Goal: Transaction & Acquisition: Purchase product/service

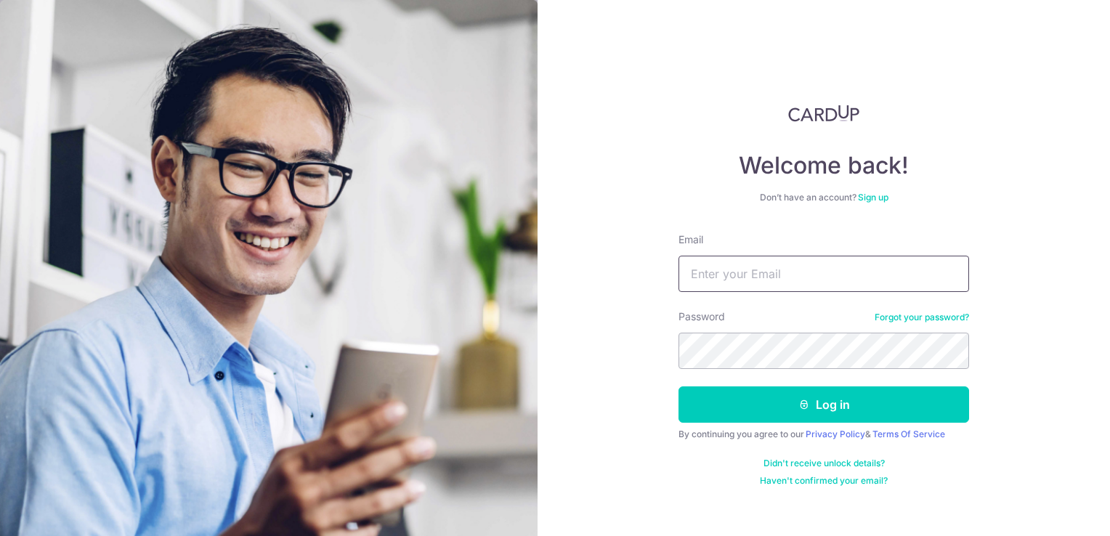
click at [783, 272] on input "Email" at bounding box center [824, 274] width 291 height 36
type input "charine@polystar.com.sg"
click at [679, 387] on button "Log in" at bounding box center [824, 405] width 291 height 36
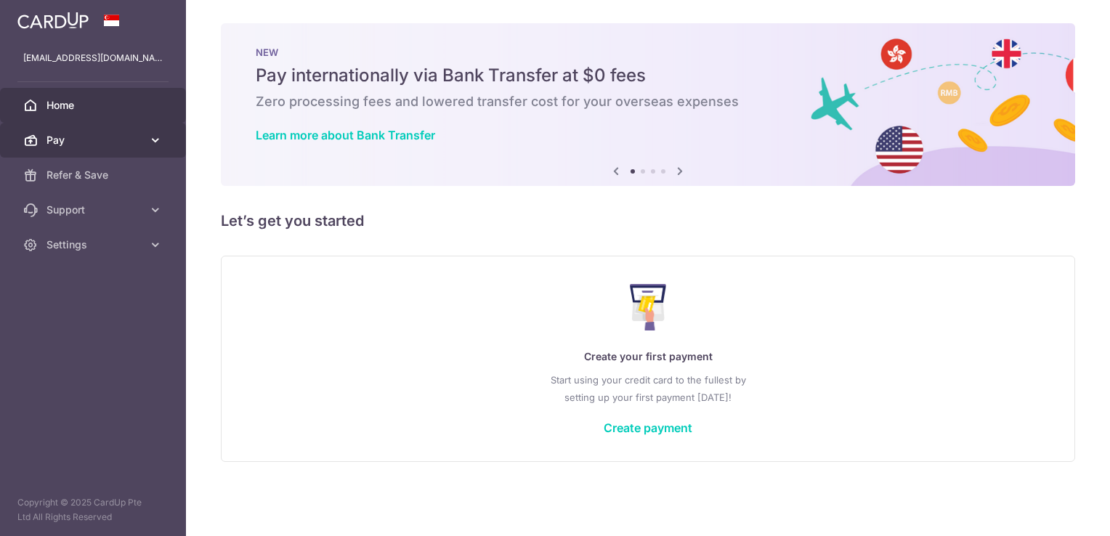
click at [120, 140] on span "Pay" at bounding box center [95, 140] width 96 height 15
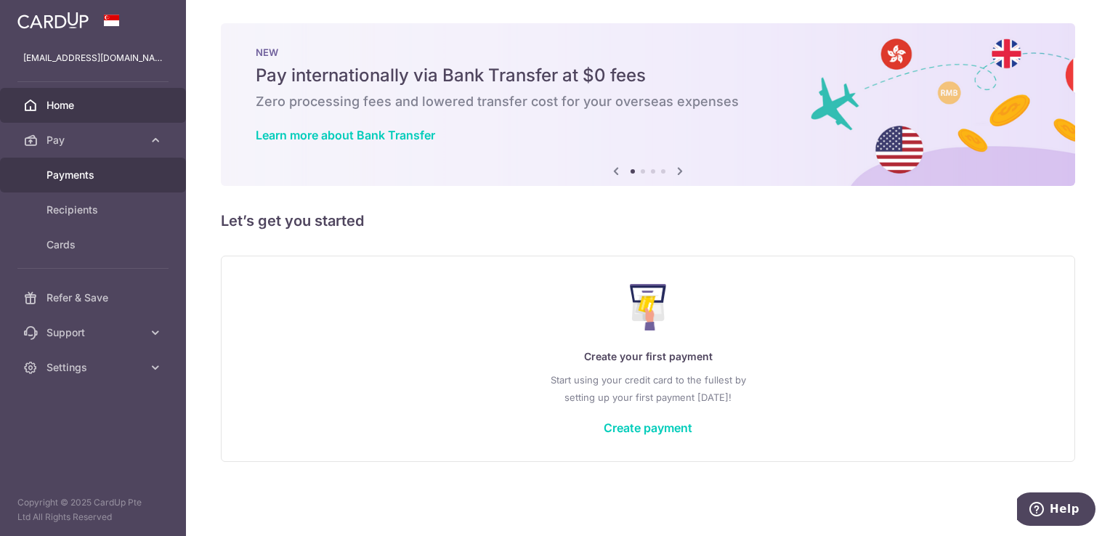
click at [106, 174] on span "Payments" at bounding box center [95, 175] width 96 height 15
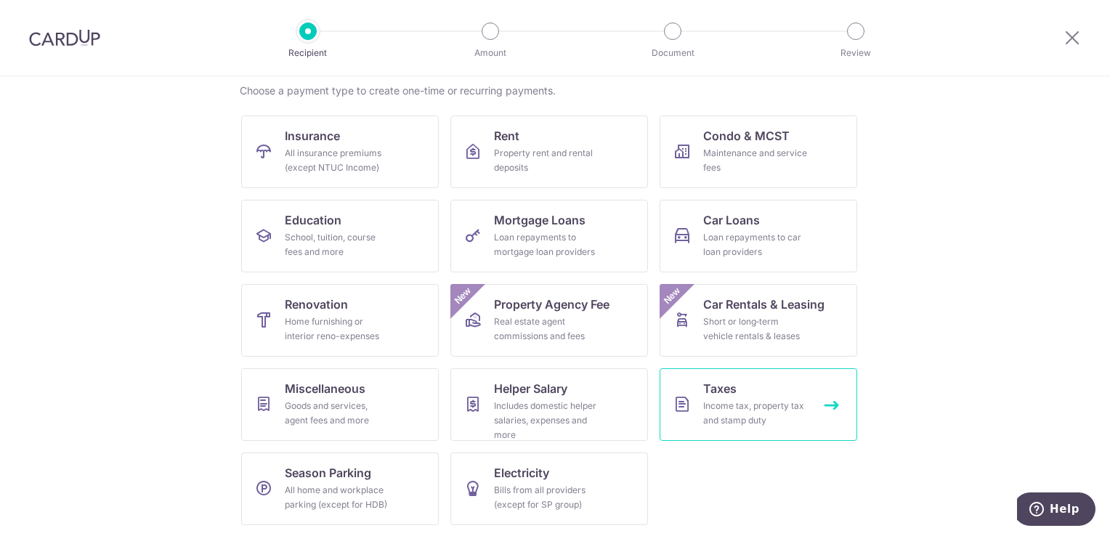
click at [769, 371] on link "Taxes Income tax, property tax and stamp duty" at bounding box center [759, 404] width 198 height 73
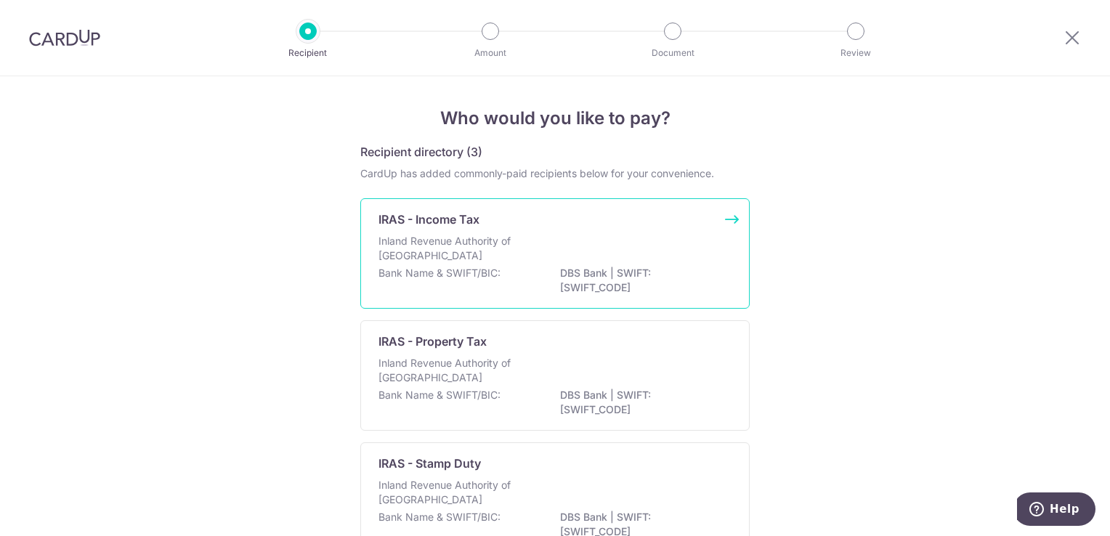
click at [658, 225] on div "IRAS - Income Tax" at bounding box center [547, 219] width 336 height 17
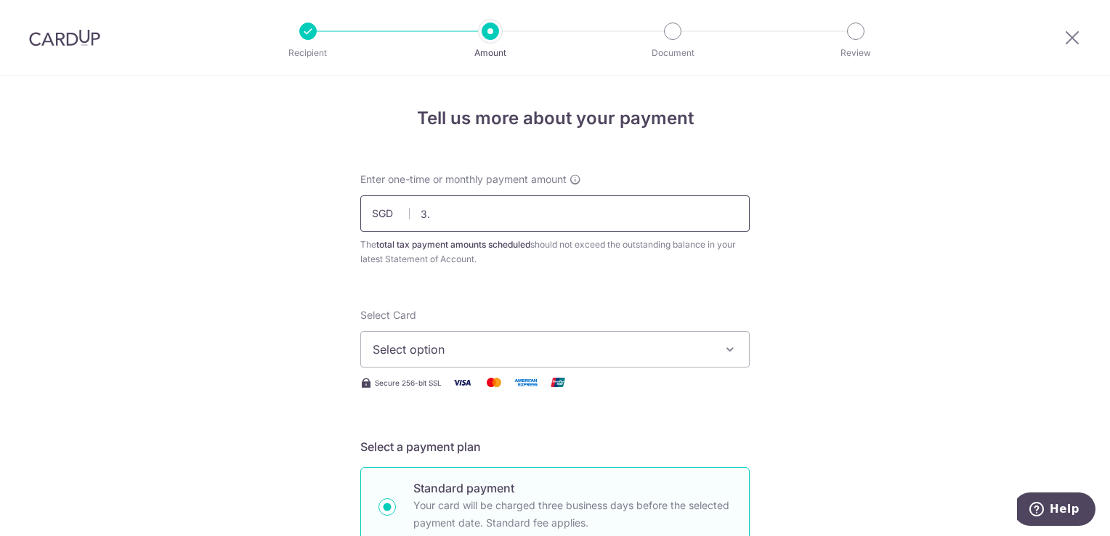
type input "3"
type input "3,060.83"
click at [480, 356] on span "Select option" at bounding box center [542, 349] width 339 height 17
click at [376, 392] on icon at bounding box center [380, 390] width 15 height 15
